Goal: Task Accomplishment & Management: Use online tool/utility

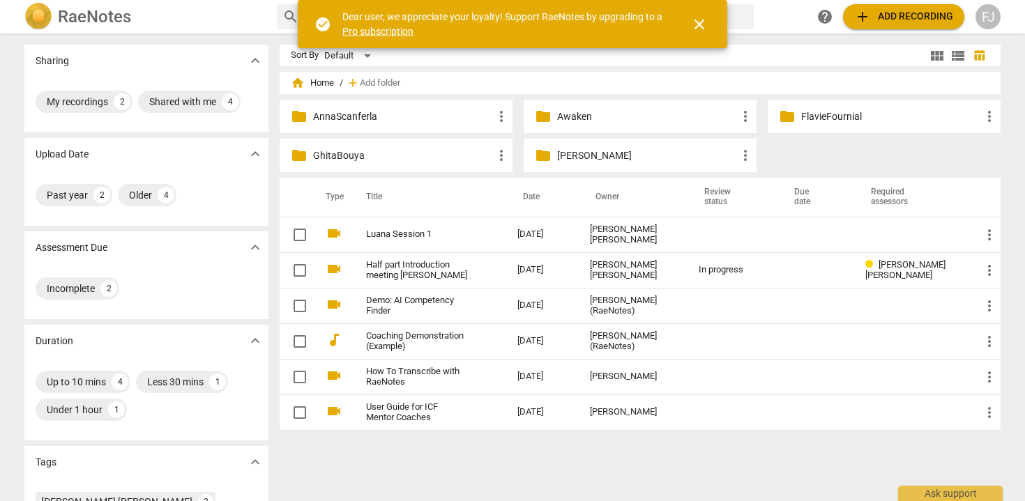
click at [823, 118] on p "FlavieFournial" at bounding box center [891, 116] width 180 height 15
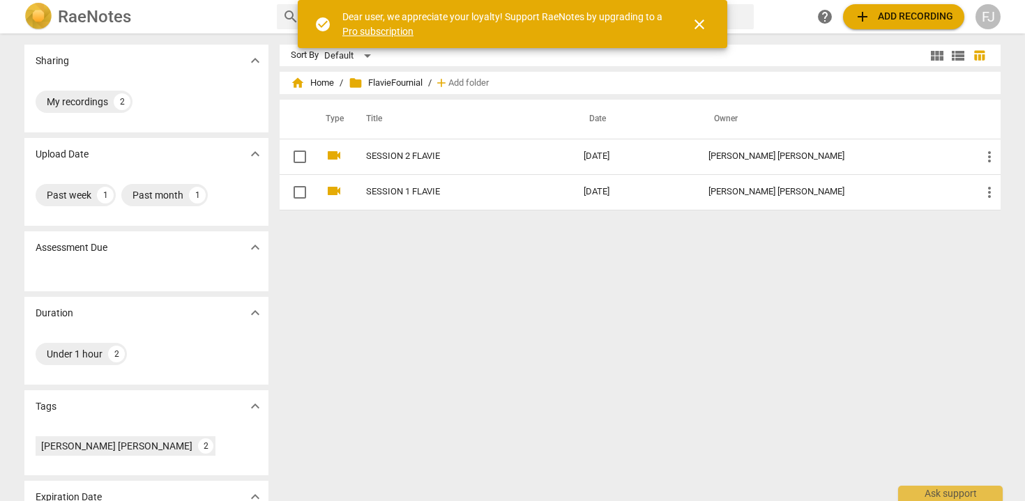
click at [448, 86] on span "add" at bounding box center [441, 83] width 14 height 14
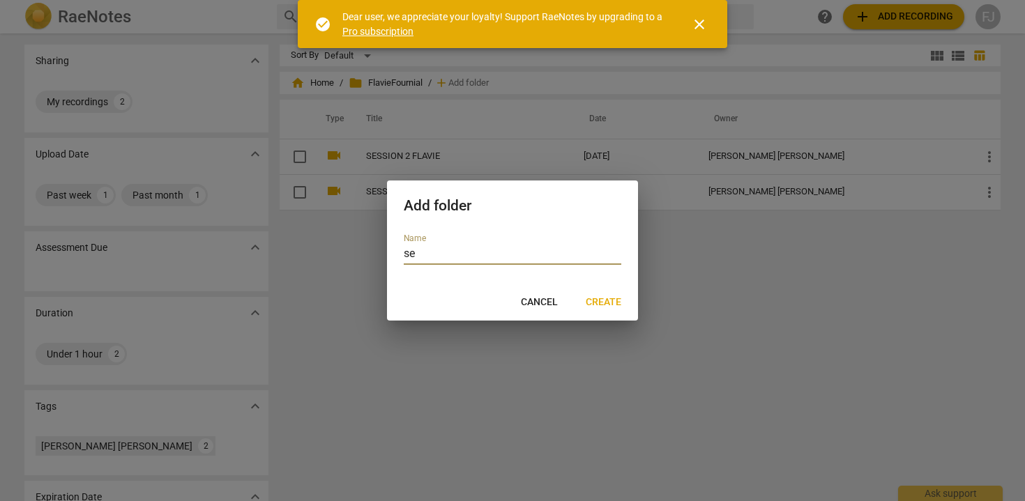
type input "s"
type input "SESSION3"
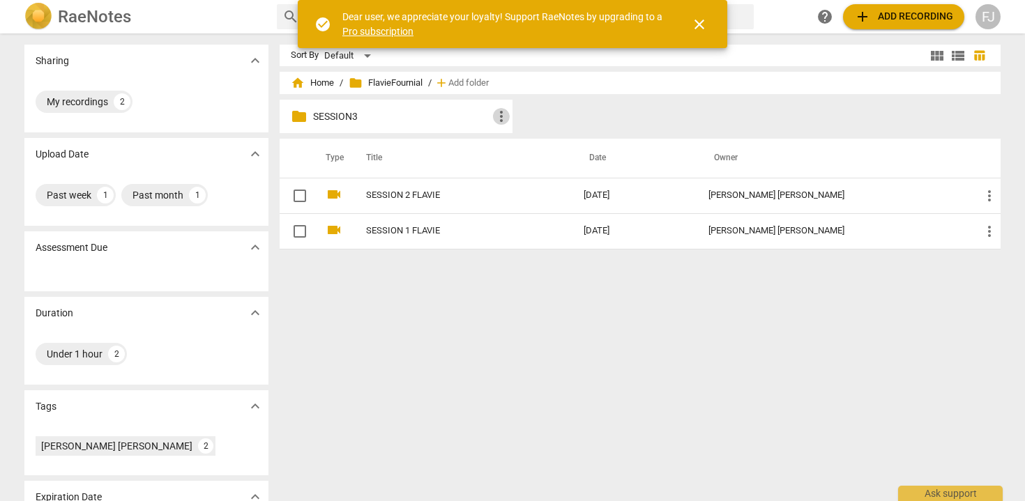
click at [500, 115] on span "more_vert" at bounding box center [501, 116] width 17 height 17
click at [503, 148] on li "Delete" at bounding box center [521, 149] width 63 height 33
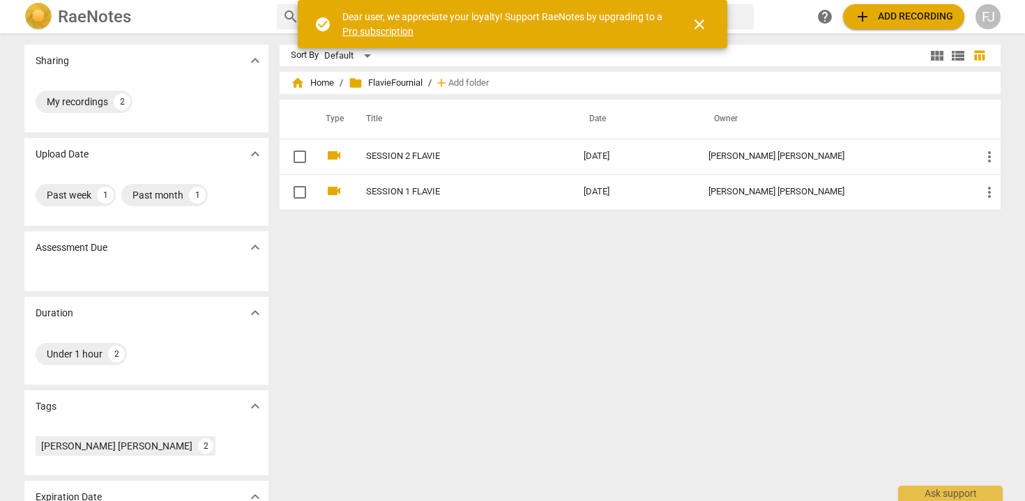
click at [916, 20] on span "add Add recording" at bounding box center [903, 16] width 99 height 17
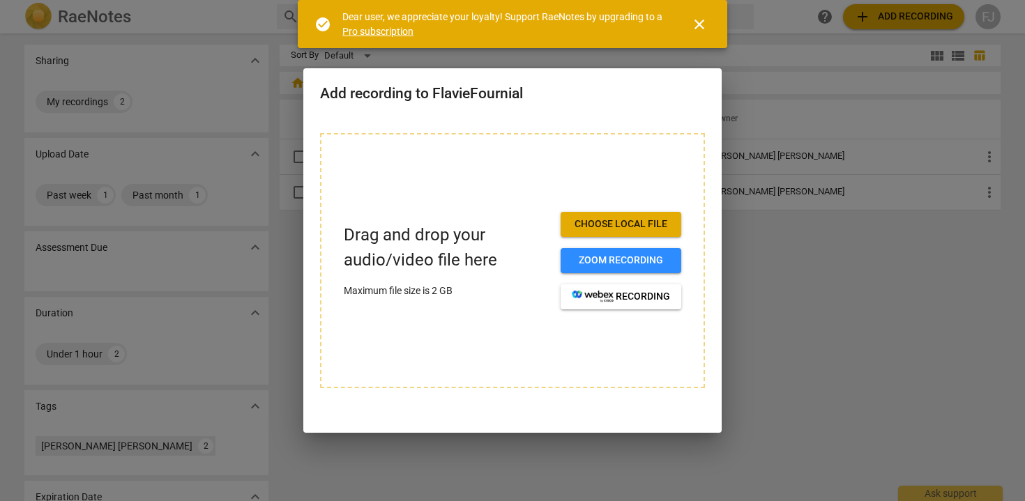
click at [608, 221] on span "Choose local file" at bounding box center [621, 224] width 98 height 14
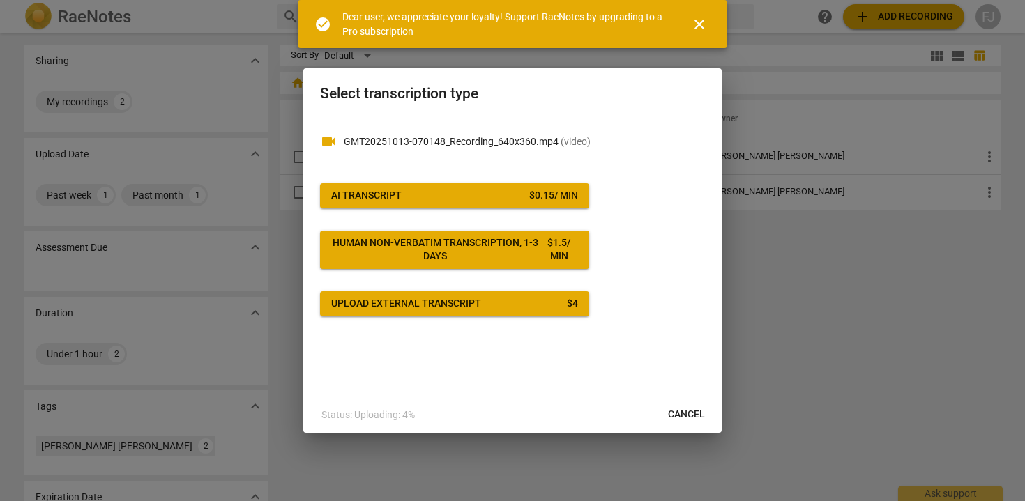
click at [573, 199] on div "$ 0.15 / min" at bounding box center [553, 196] width 49 height 14
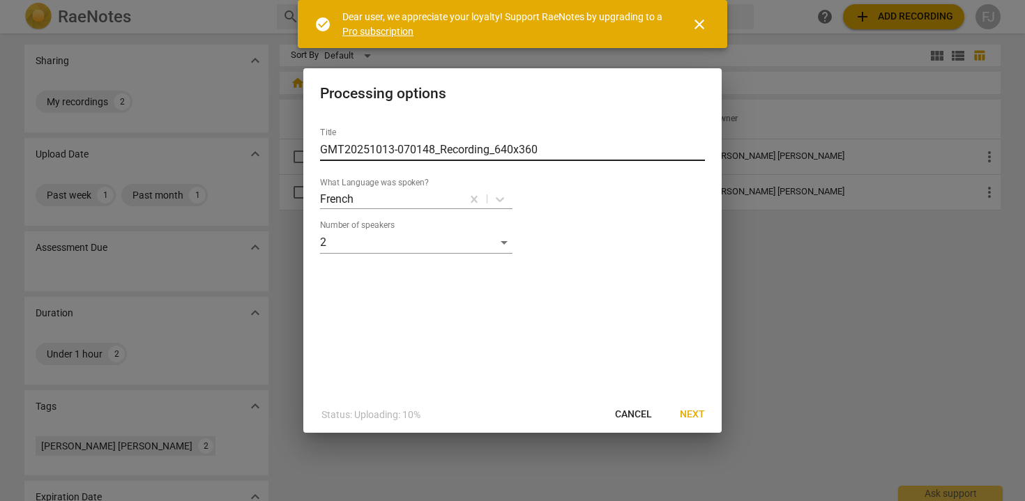
click at [516, 147] on input "GMT20251013-070148_Recording_640x360" at bounding box center [512, 150] width 385 height 22
drag, startPoint x: 547, startPoint y: 148, endPoint x: 183, endPoint y: 134, distance: 364.1
click at [183, 134] on div "Processing options Title GMT20251013-070148_Recording_640x360 What Language was…" at bounding box center [512, 250] width 1025 height 501
type input "SESSION 3 FLAVIE"
click at [689, 415] on span "Next" at bounding box center [692, 415] width 25 height 14
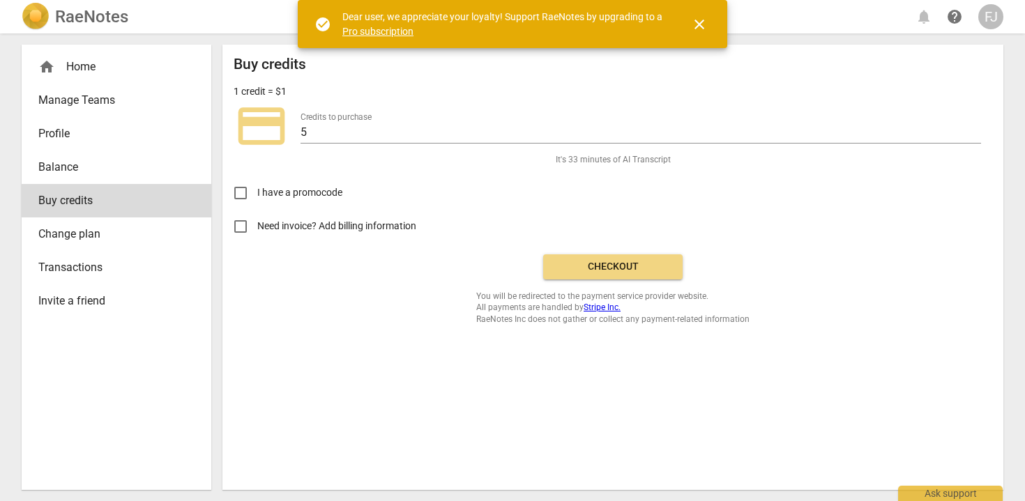
click at [622, 267] on span "Checkout" at bounding box center [612, 267] width 117 height 14
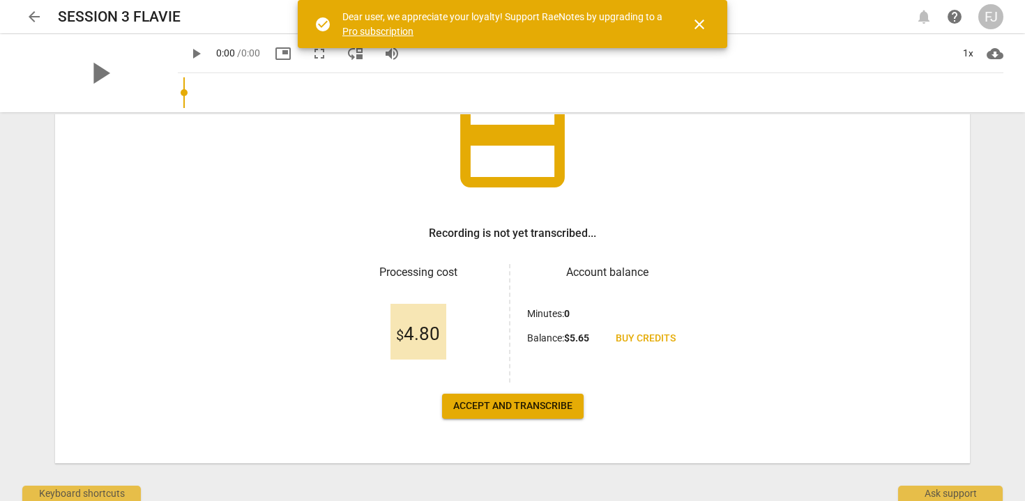
scroll to position [128, 0]
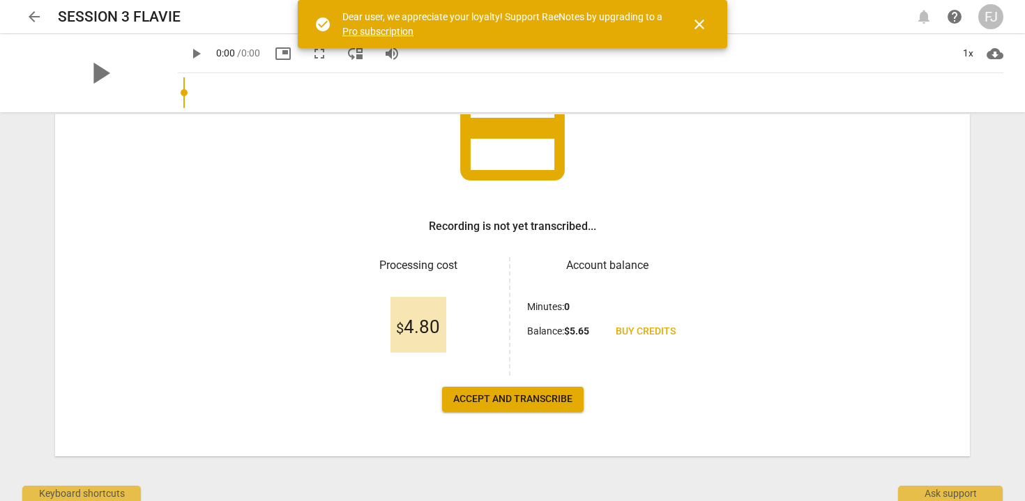
click at [516, 399] on span "Accept and transcribe" at bounding box center [512, 399] width 119 height 14
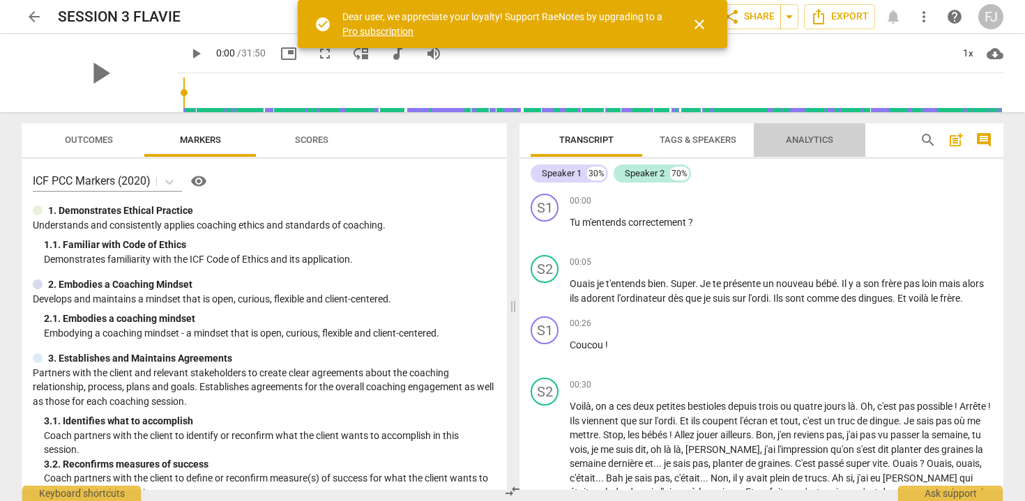
click at [780, 140] on span "Analytics" at bounding box center [809, 140] width 81 height 19
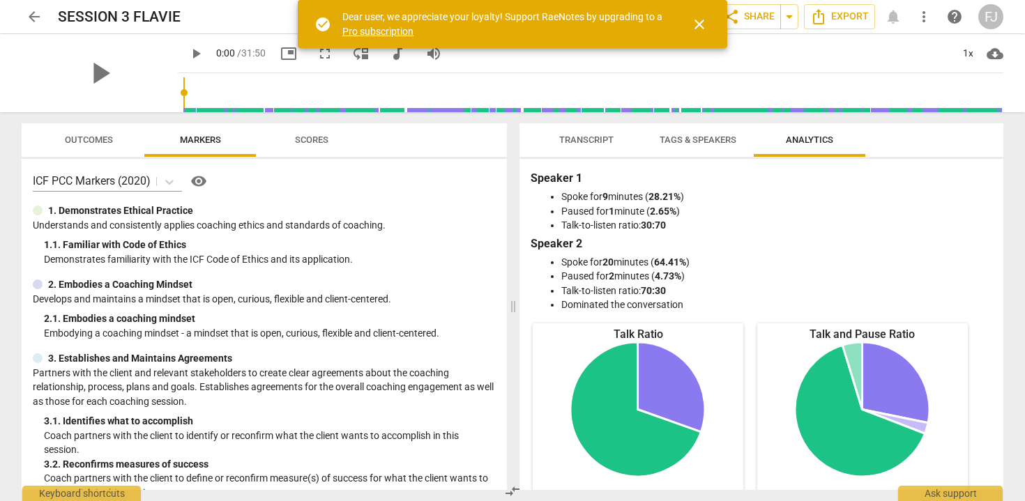
click at [700, 142] on span "Tags & Speakers" at bounding box center [697, 140] width 77 height 10
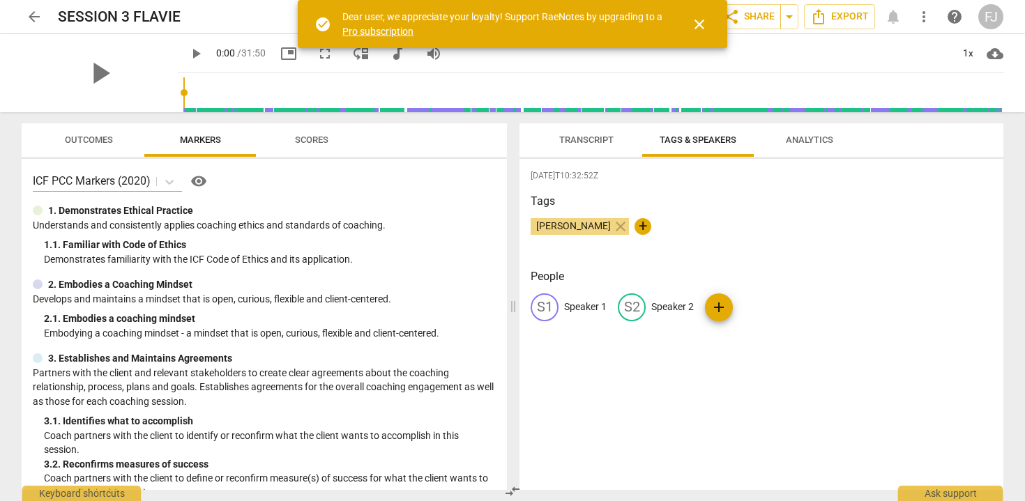
click at [586, 309] on p "Speaker 1" at bounding box center [585, 307] width 43 height 15
type input "f"
type input "[PERSON_NAME]"
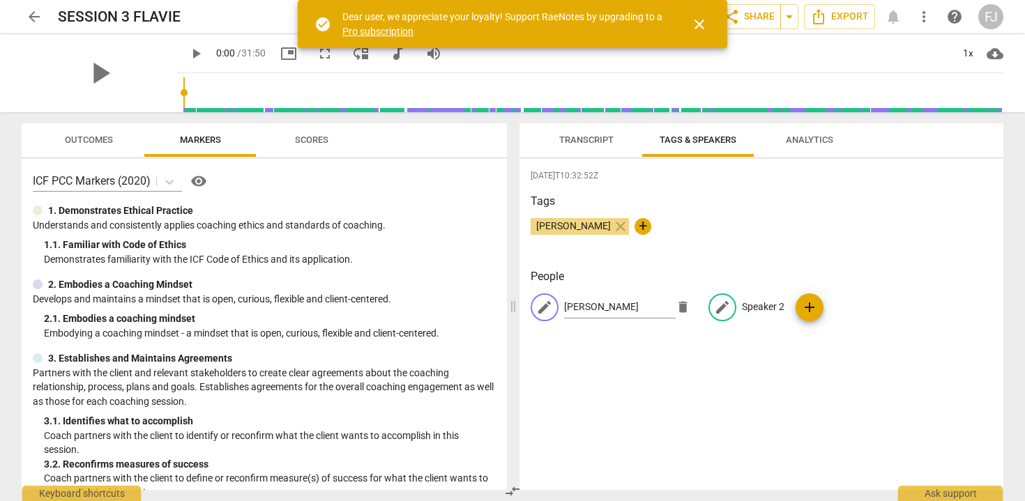
click at [744, 303] on p "Speaker 2" at bounding box center [763, 307] width 43 height 15
type input "Flavie Fournial"
click at [860, 358] on div "[DATE]T10:32:52Z Tags [PERSON_NAME] close + People FJ [PERSON_NAME] FF [PERSON_…" at bounding box center [761, 324] width 484 height 331
click at [563, 139] on span "Transcript" at bounding box center [586, 140] width 54 height 10
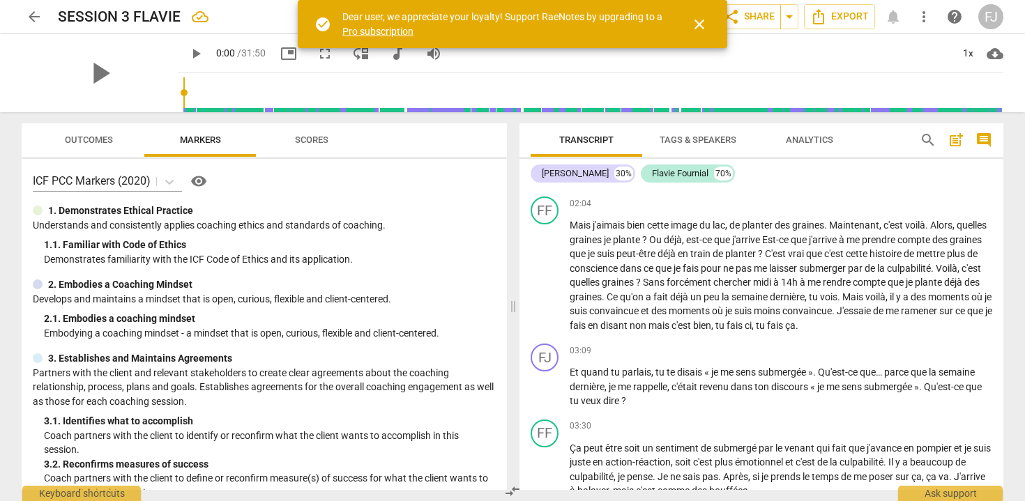
scroll to position [85, 0]
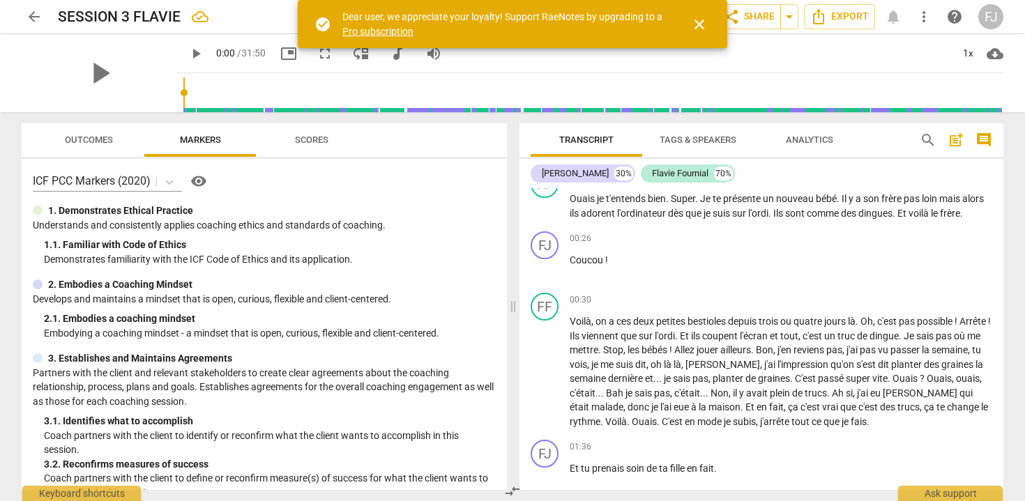
click at [711, 139] on span "Tags & Speakers" at bounding box center [697, 140] width 77 height 10
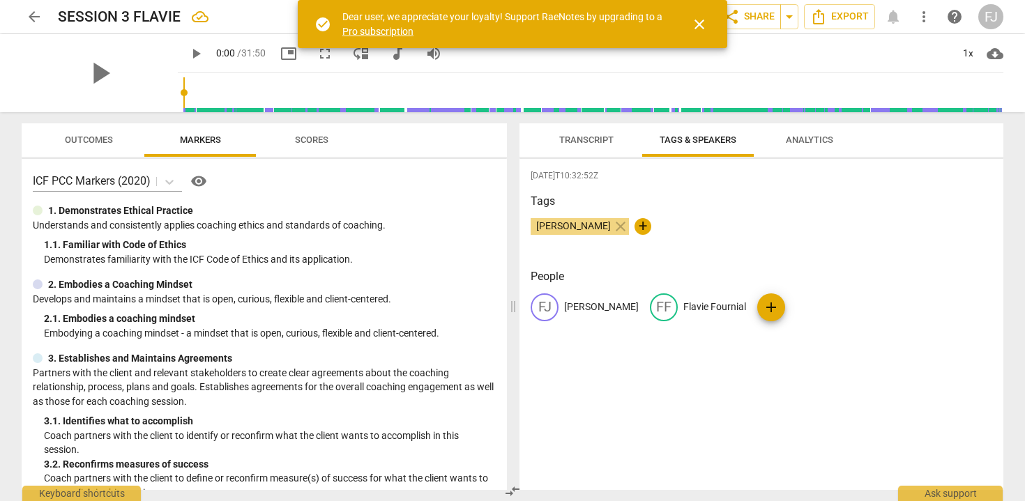
click at [800, 137] on span "Analytics" at bounding box center [809, 140] width 47 height 10
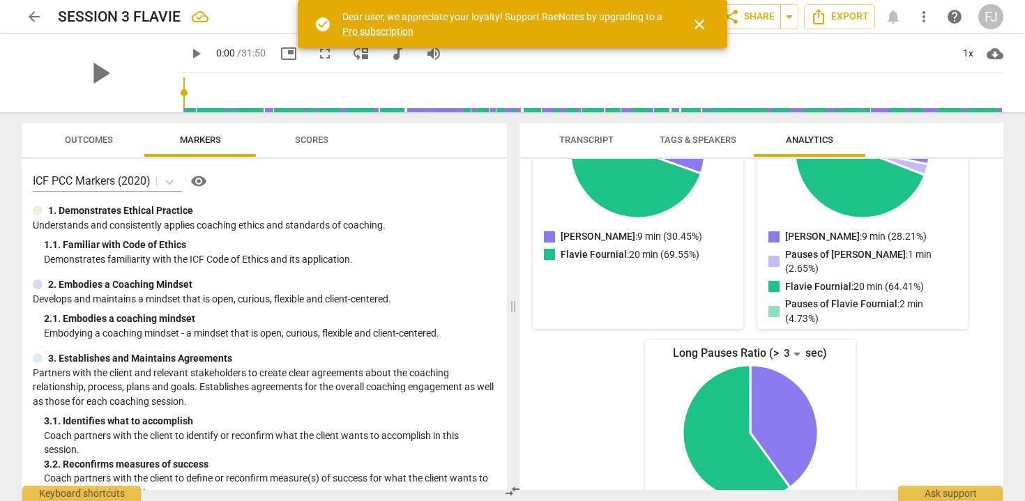
scroll to position [352, 0]
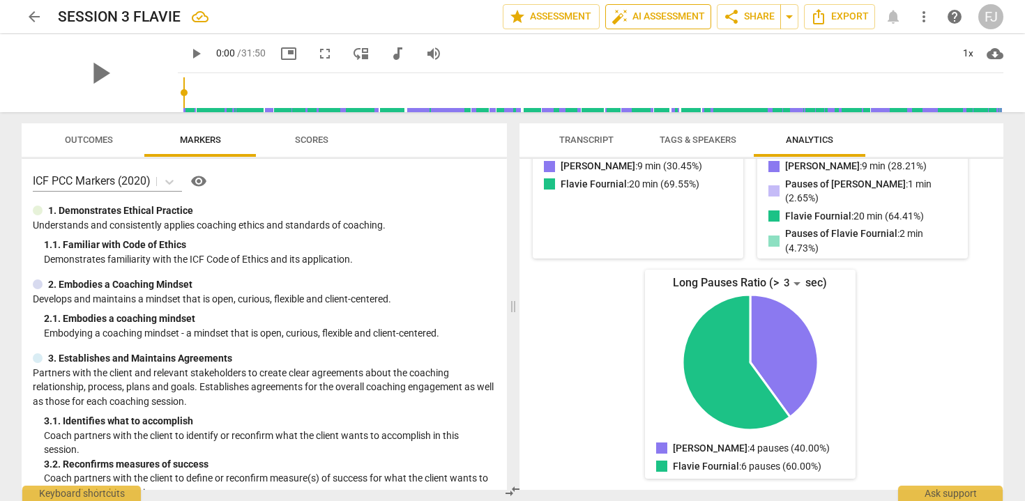
click at [622, 18] on span "auto_fix_high" at bounding box center [619, 16] width 17 height 17
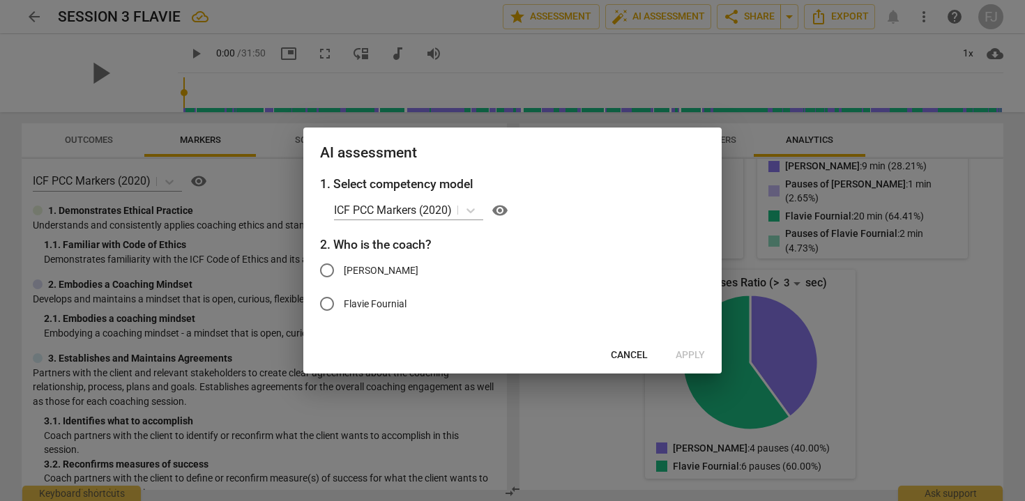
click at [407, 268] on span "[PERSON_NAME]" at bounding box center [381, 270] width 75 height 15
click at [344, 268] on input "[PERSON_NAME]" at bounding box center [326, 270] width 33 height 33
radio input "true"
click at [680, 354] on span "Apply" at bounding box center [689, 356] width 29 height 14
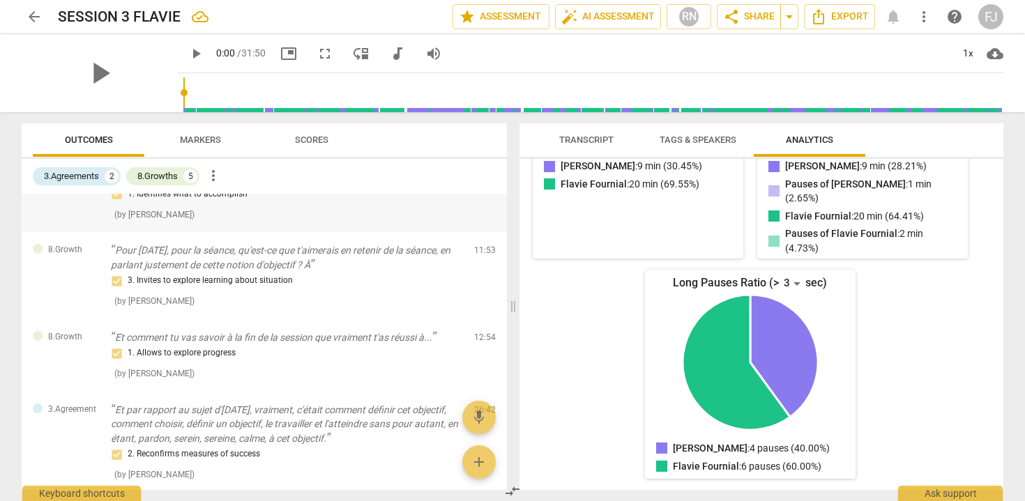
scroll to position [0, 0]
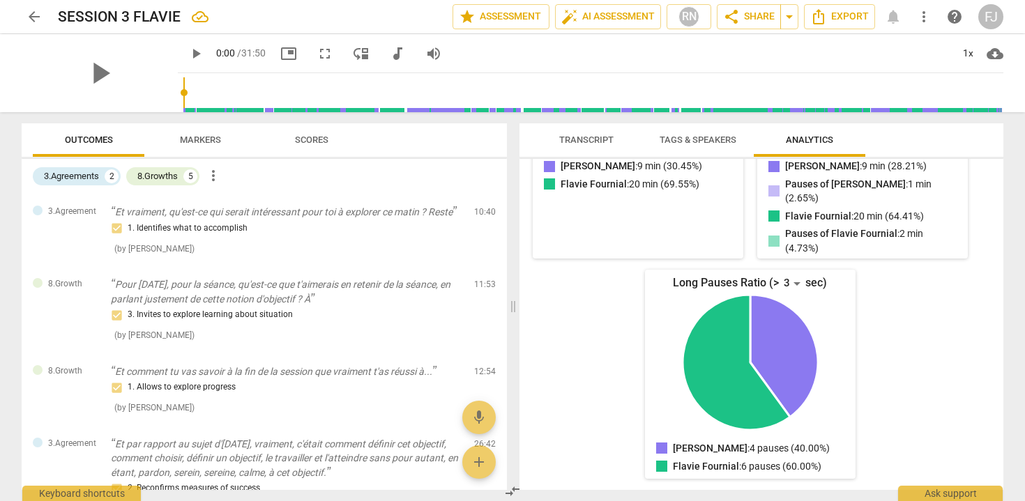
click at [201, 135] on span "Markers" at bounding box center [200, 140] width 41 height 10
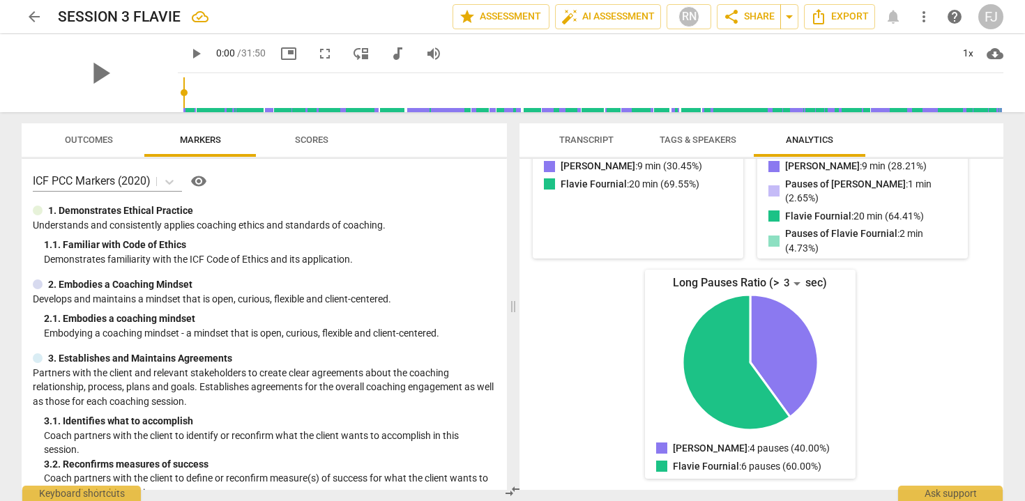
click at [313, 138] on span "Scores" at bounding box center [311, 140] width 33 height 10
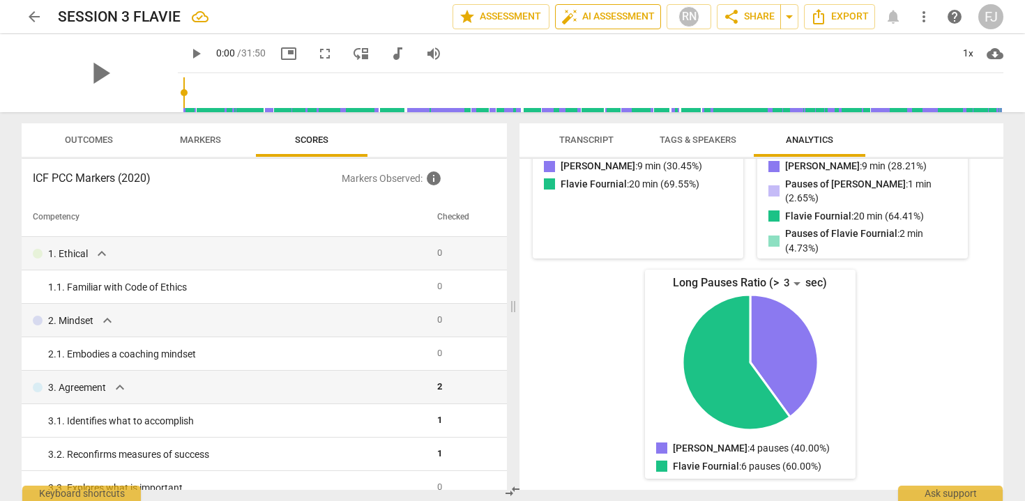
click at [614, 17] on span "auto_fix_high AI Assessment" at bounding box center [607, 16] width 93 height 17
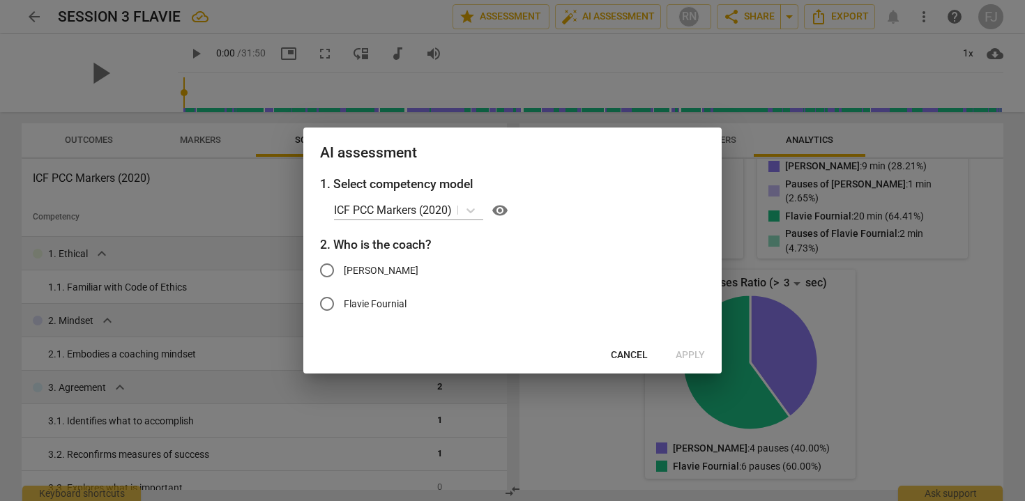
click at [331, 268] on input "[PERSON_NAME]" at bounding box center [326, 270] width 33 height 33
radio input "true"
click at [694, 354] on span "Apply" at bounding box center [689, 356] width 29 height 14
